Goal: Task Accomplishment & Management: Complete application form

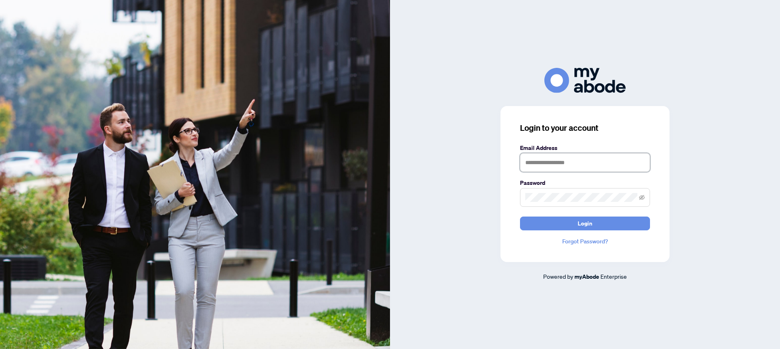
click at [556, 157] on input "text" at bounding box center [585, 162] width 130 height 19
type input "**********"
click at [590, 221] on span "Login" at bounding box center [584, 223] width 15 height 13
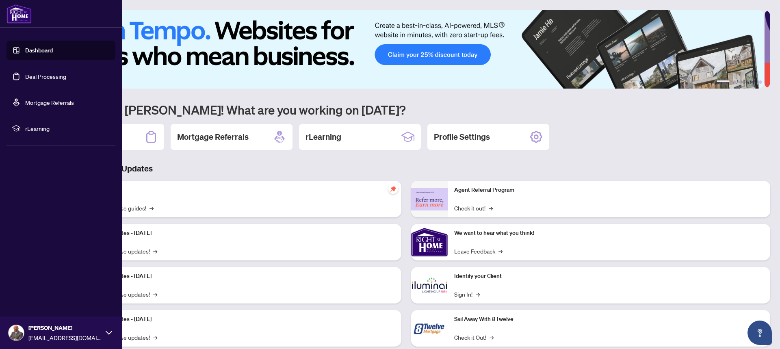
click at [48, 74] on link "Deal Processing" at bounding box center [45, 76] width 41 height 7
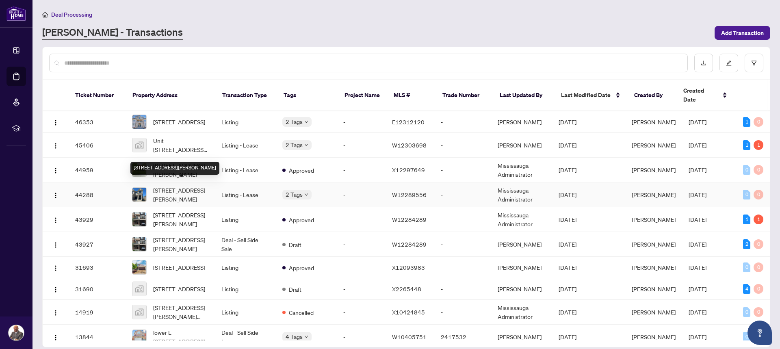
click at [183, 190] on span "[STREET_ADDRESS][PERSON_NAME]" at bounding box center [180, 195] width 55 height 18
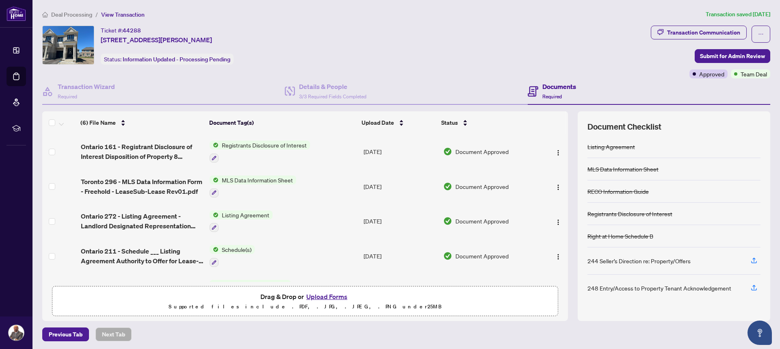
click at [326, 295] on button "Upload Forms" at bounding box center [327, 296] width 46 height 11
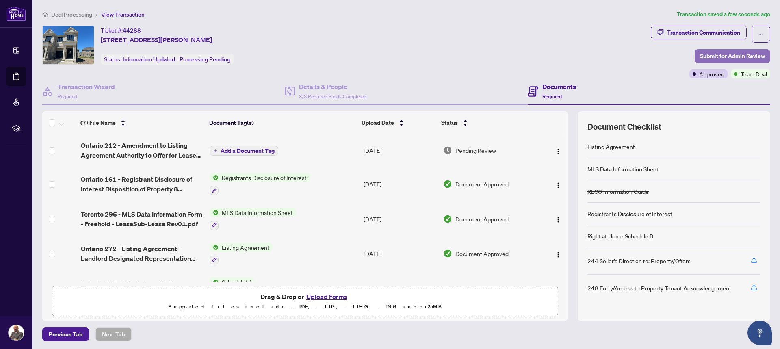
click at [729, 56] on span "Submit for Admin Review" at bounding box center [732, 56] width 65 height 13
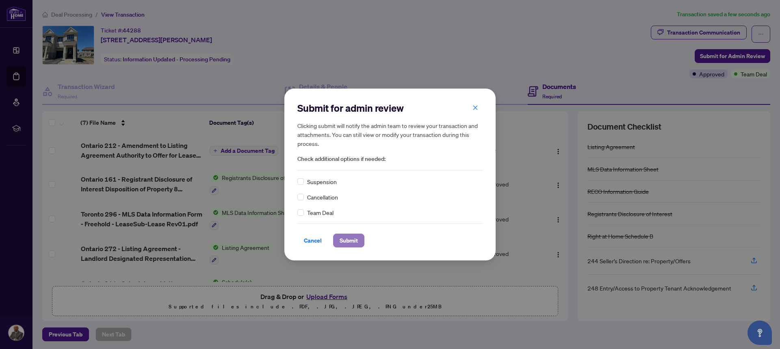
click at [353, 238] on span "Submit" at bounding box center [348, 240] width 18 height 13
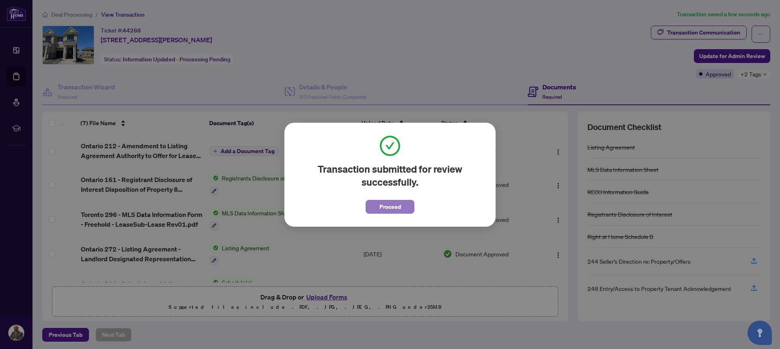
click at [398, 207] on span "Proceed" at bounding box center [390, 206] width 22 height 13
